Goal: Navigation & Orientation: Find specific page/section

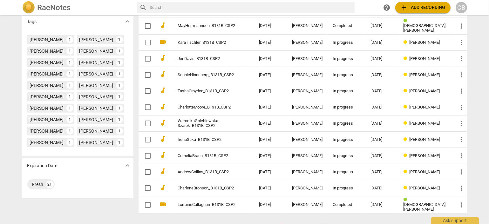
scroll to position [193, 0]
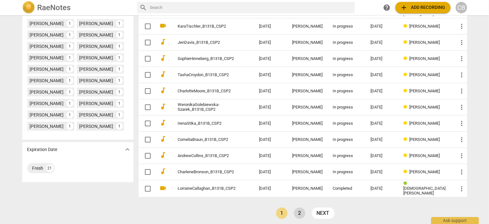
click at [300, 211] on link "2" at bounding box center [299, 213] width 11 height 11
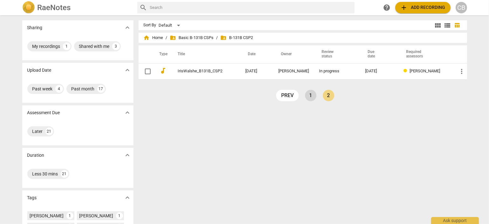
click at [310, 96] on link "1" at bounding box center [310, 95] width 11 height 11
